Goal: Information Seeking & Learning: Learn about a topic

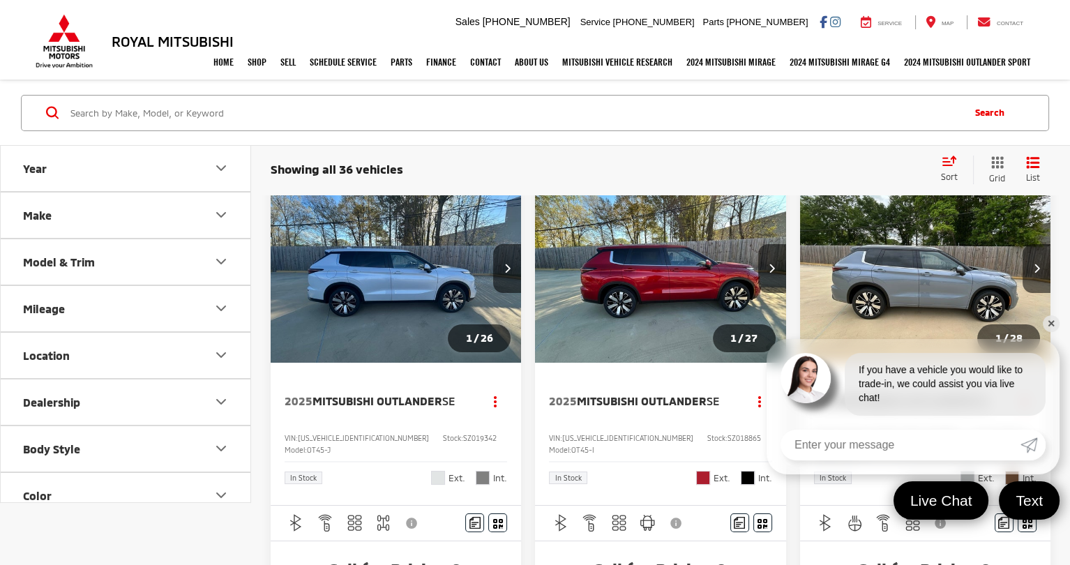
scroll to position [6, 0]
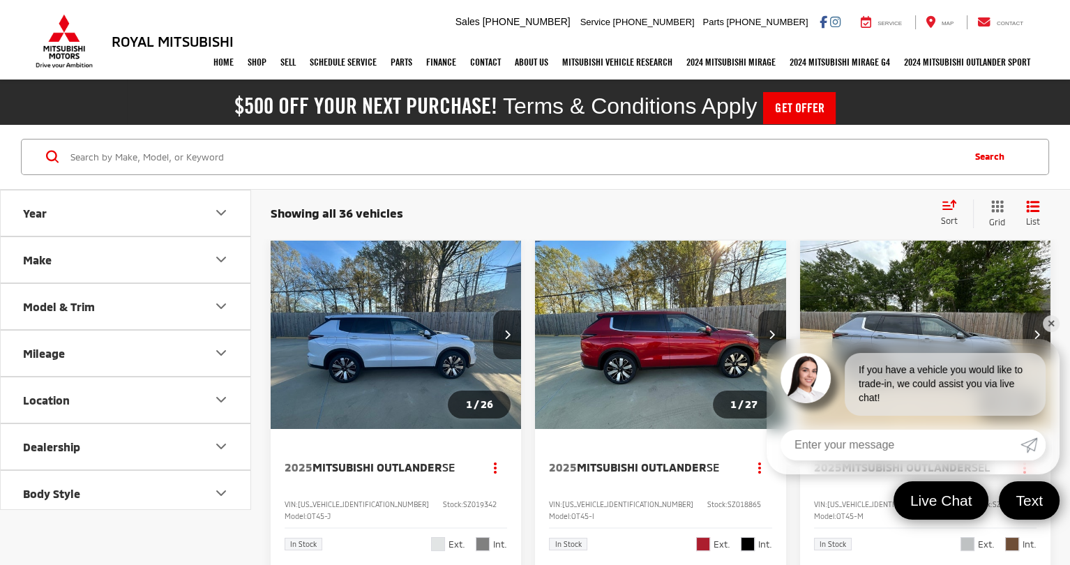
click at [426, 340] on img "2025 Mitsubishi Outlander SE 0" at bounding box center [396, 336] width 252 height 190
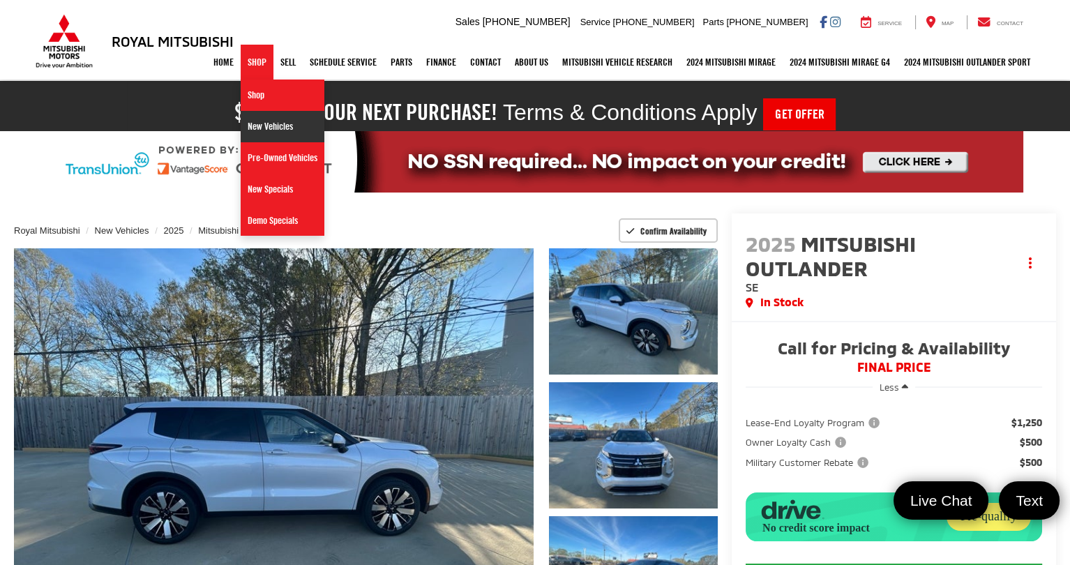
click at [259, 126] on link "New Vehicles" at bounding box center [283, 126] width 84 height 31
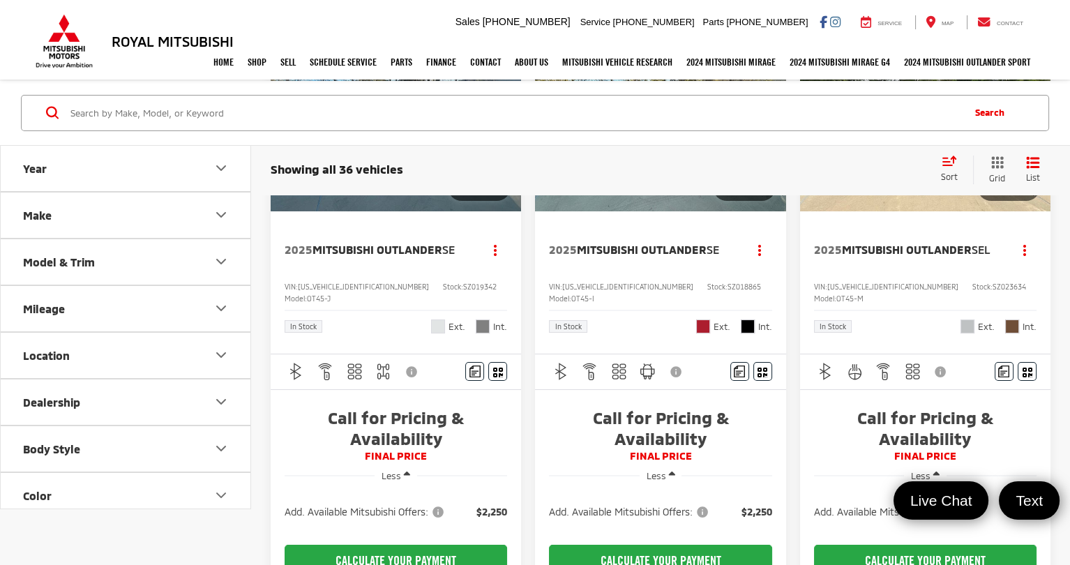
scroll to position [174, 0]
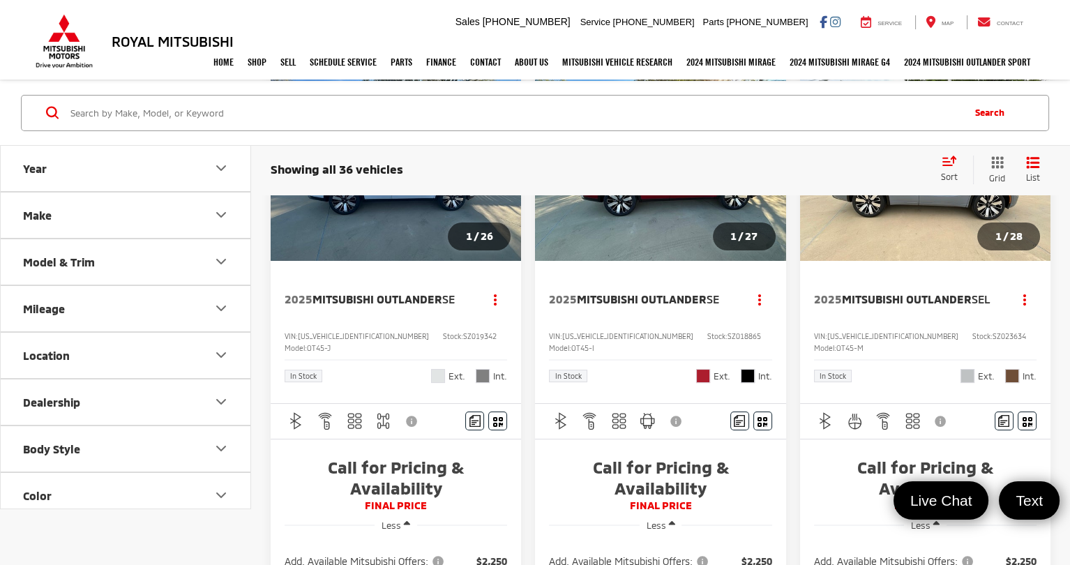
click at [402, 222] on img "2025 Mitsubishi Outlander SE 0" at bounding box center [396, 168] width 252 height 190
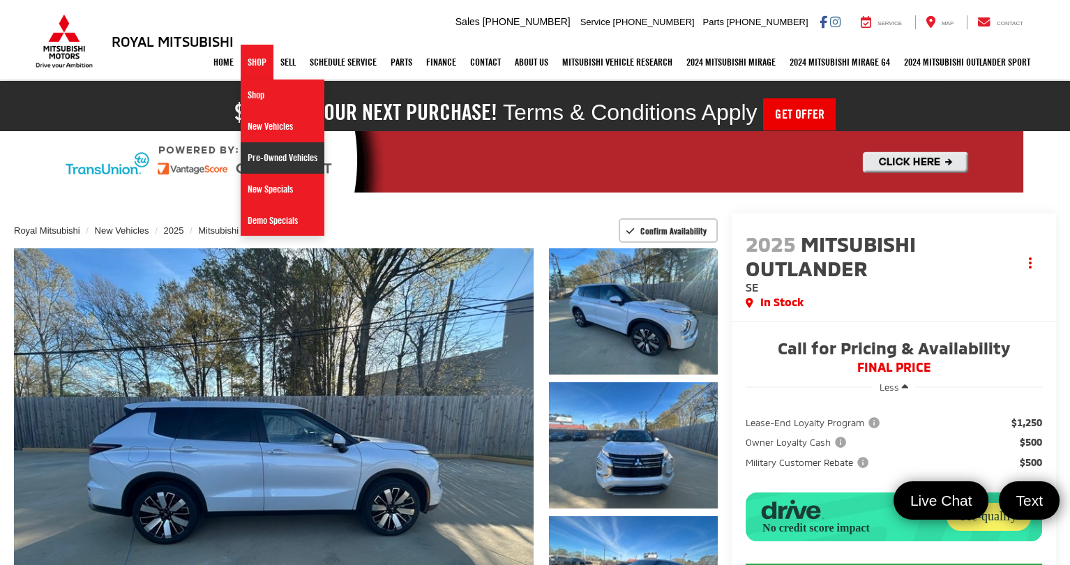
click at [260, 163] on link "Pre-Owned Vehicles" at bounding box center [283, 157] width 84 height 31
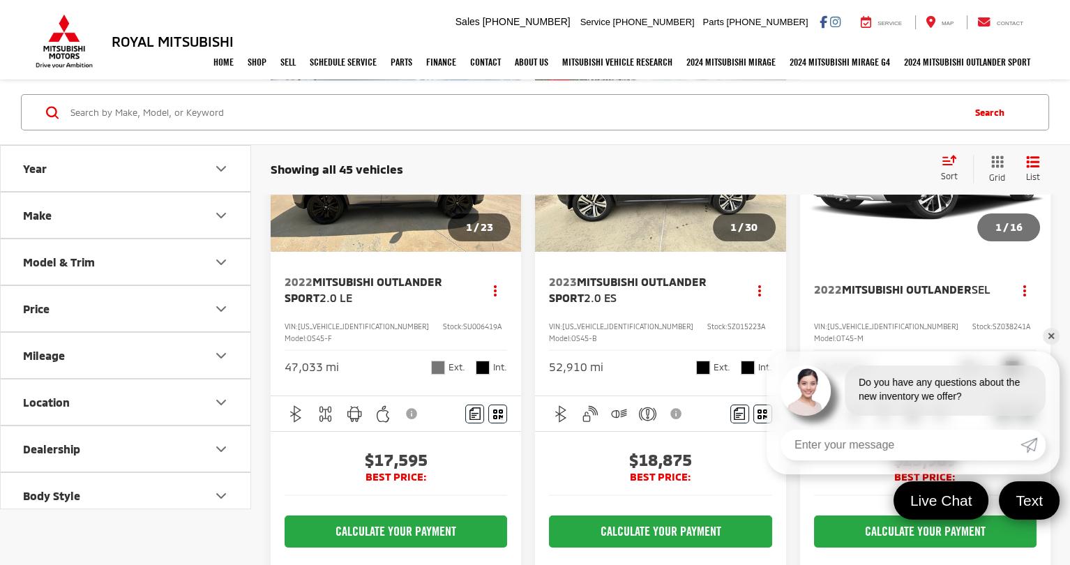
scroll to position [133, 0]
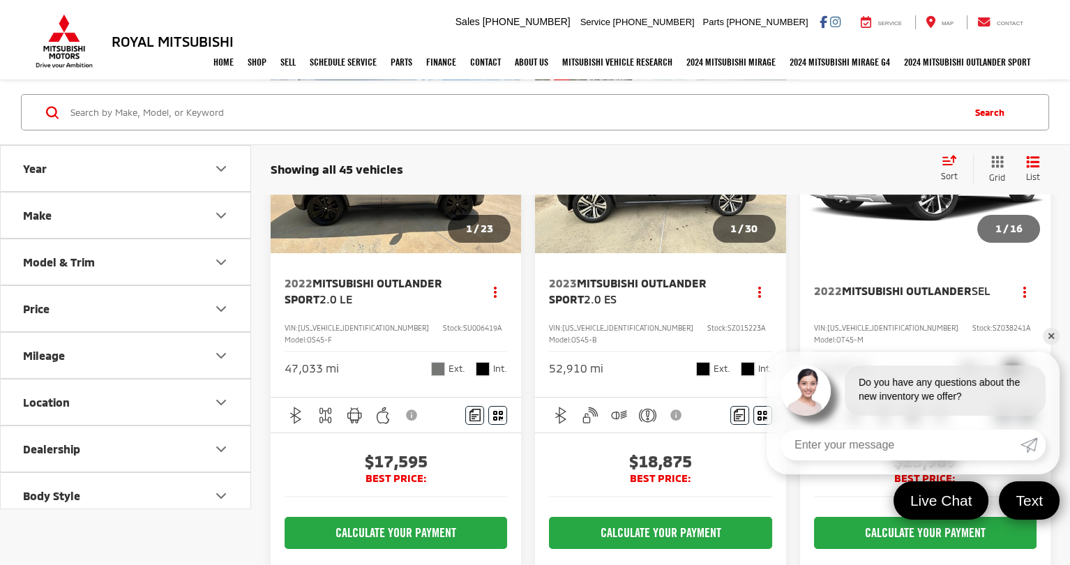
click at [400, 226] on img "2022 Mitsubishi Outlander Sport 2.0 LE 0" at bounding box center [396, 159] width 252 height 190
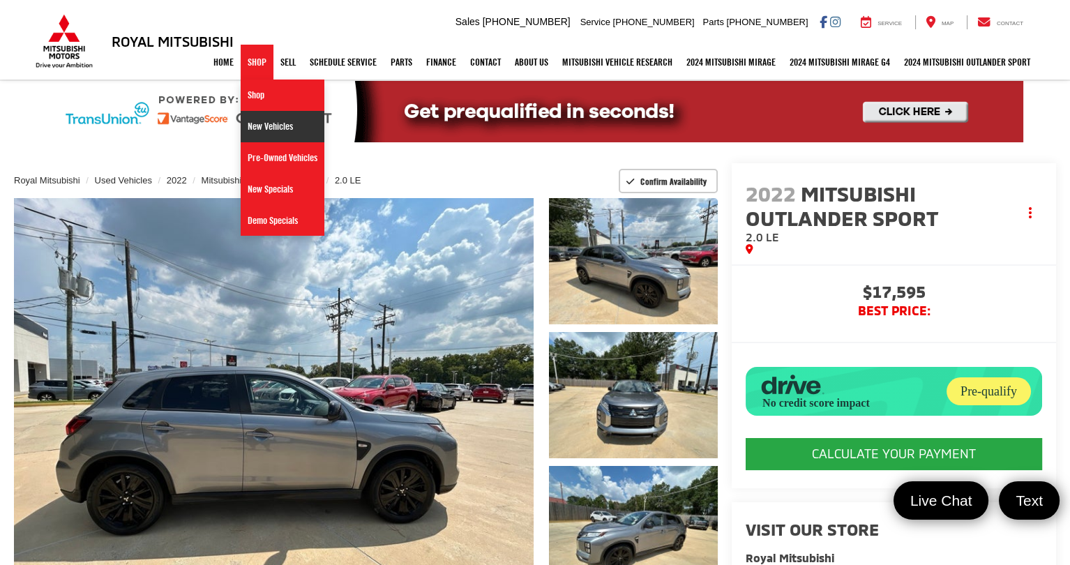
click at [250, 125] on link "New Vehicles" at bounding box center [283, 126] width 84 height 31
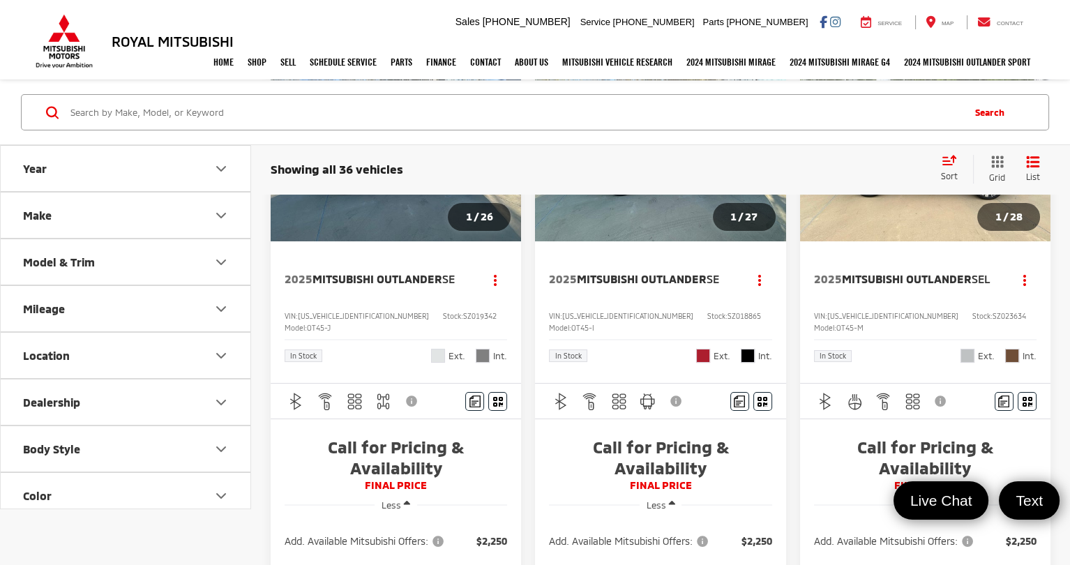
scroll to position [355, 0]
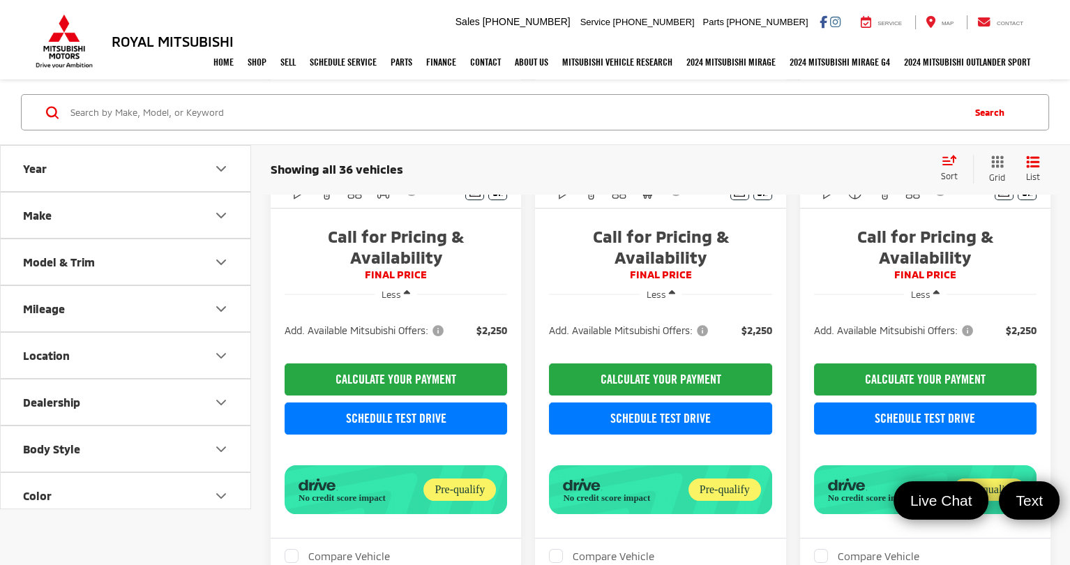
click at [285, 351] on capital-one-entry-button at bounding box center [285, 351] width 0 height 0
click at [285, 441] on capital-one-entry-button at bounding box center [285, 441] width 0 height 0
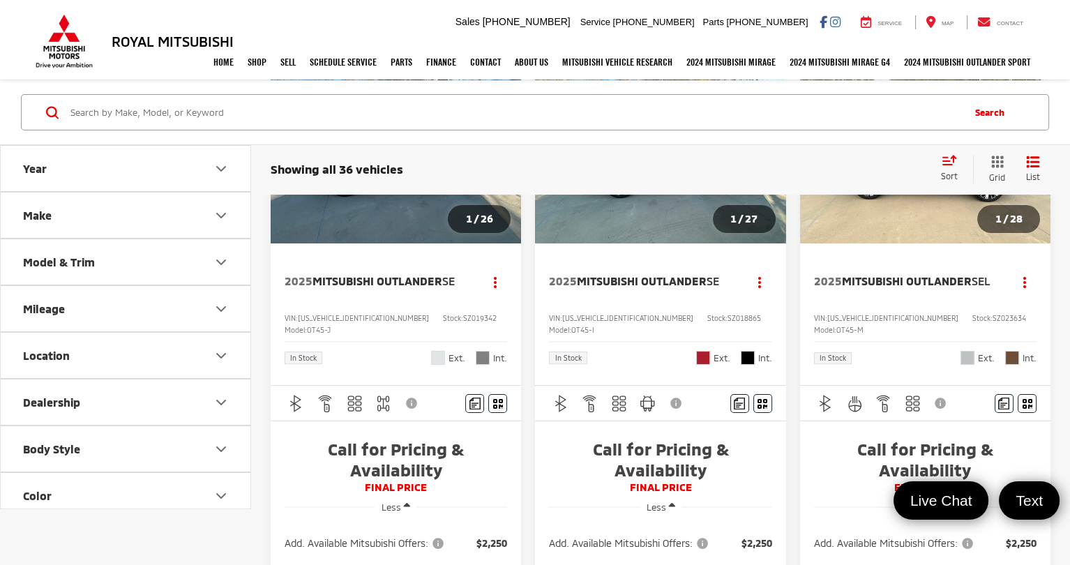
scroll to position [139, 0]
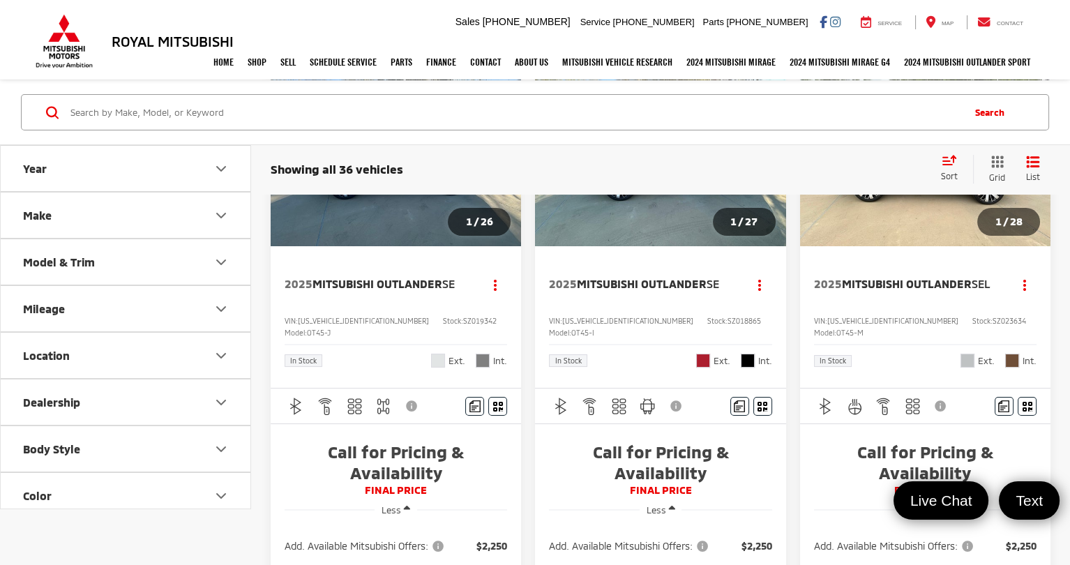
click at [412, 220] on img "2025 Mitsubishi Outlander SE 0" at bounding box center [396, 152] width 252 height 190
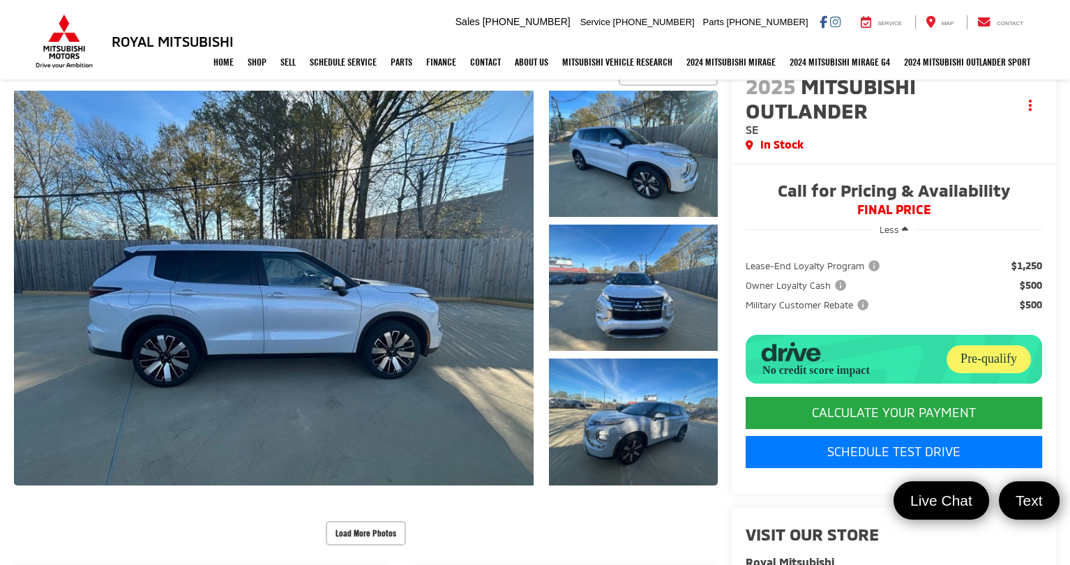
scroll to position [121, 0]
